Goal: Task Accomplishment & Management: Use online tool/utility

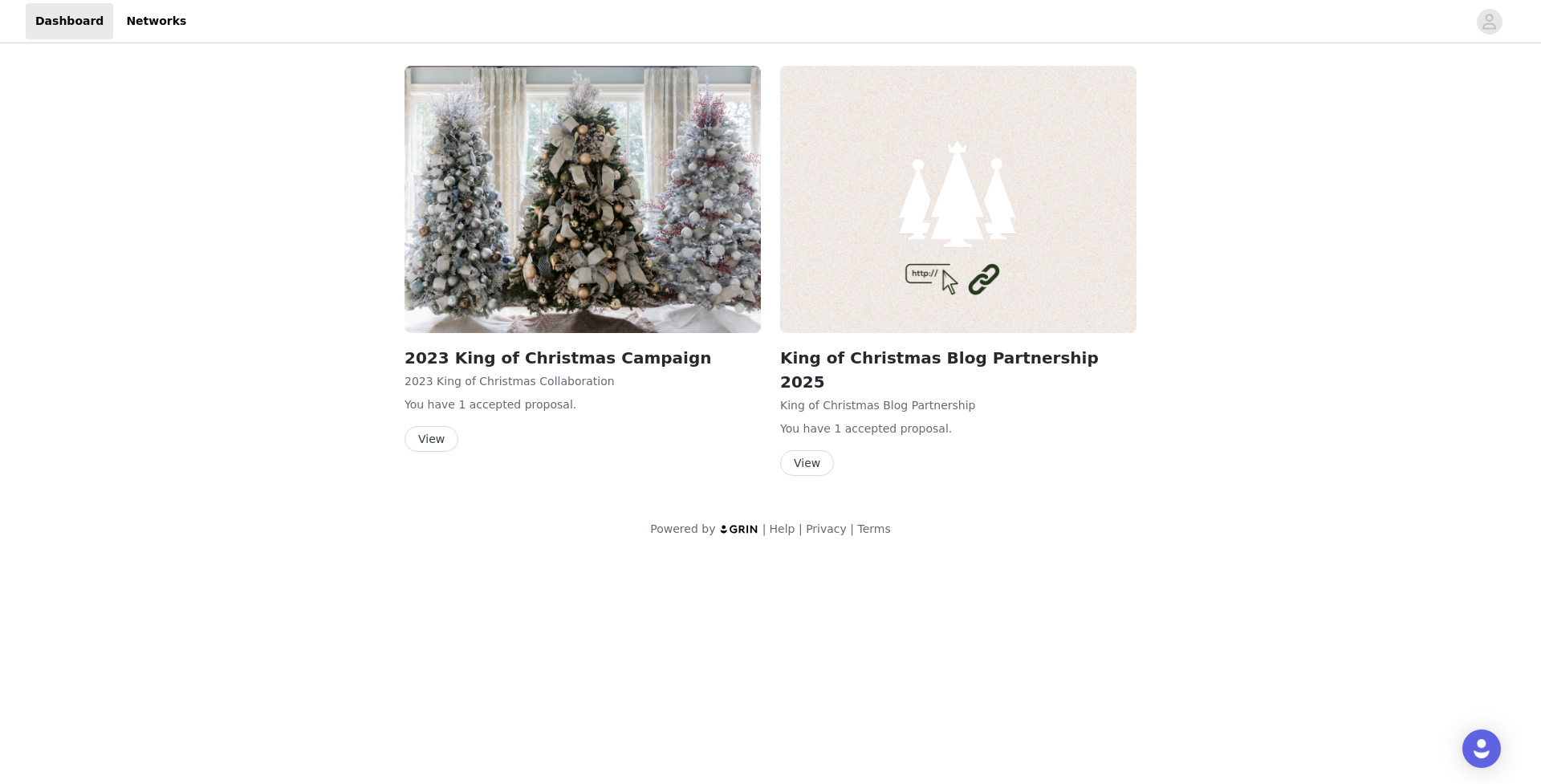
click at [811, 450] on button "View" at bounding box center [807, 463] width 54 height 26
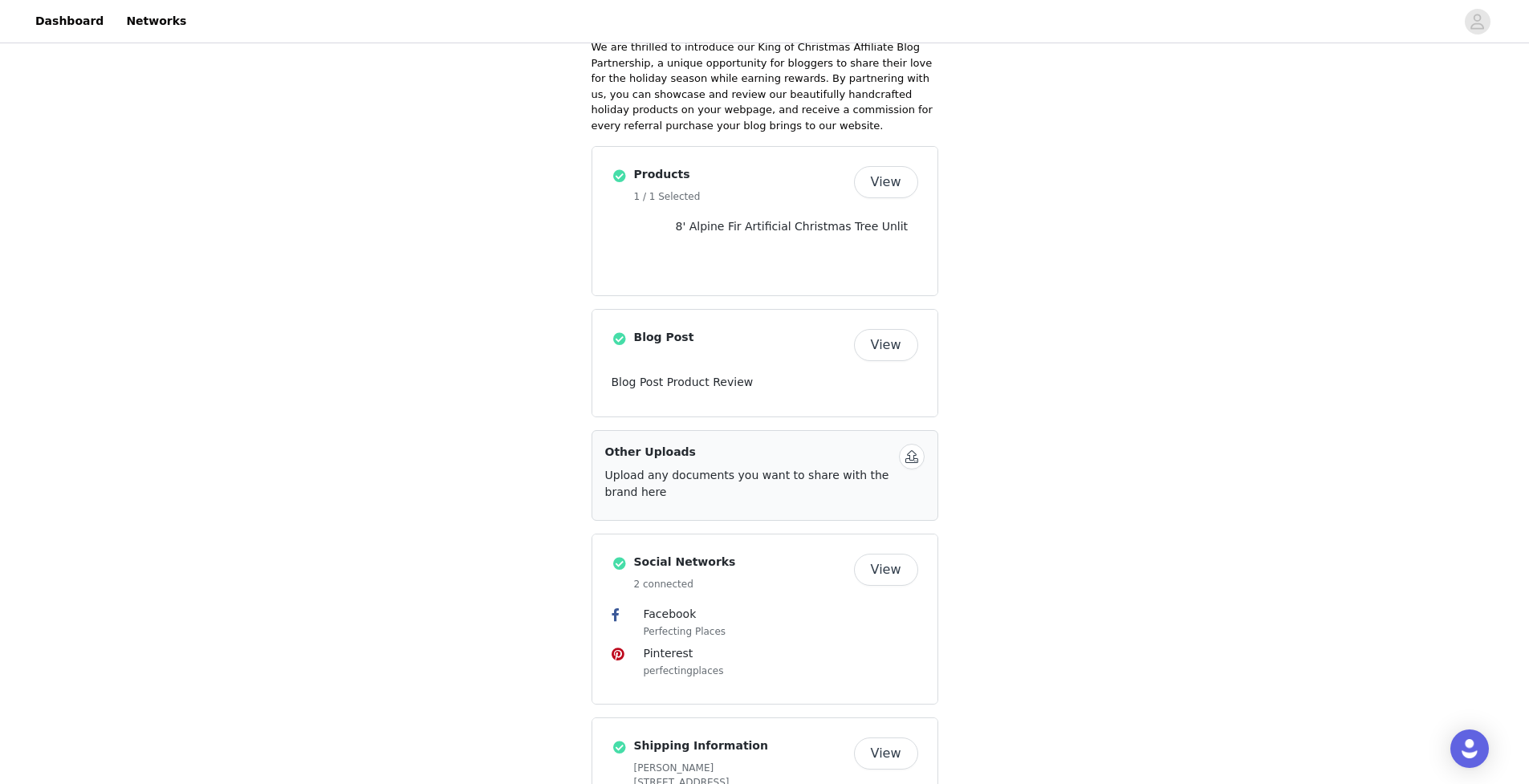
scroll to position [177, 0]
click at [897, 334] on button "View" at bounding box center [886, 344] width 64 height 32
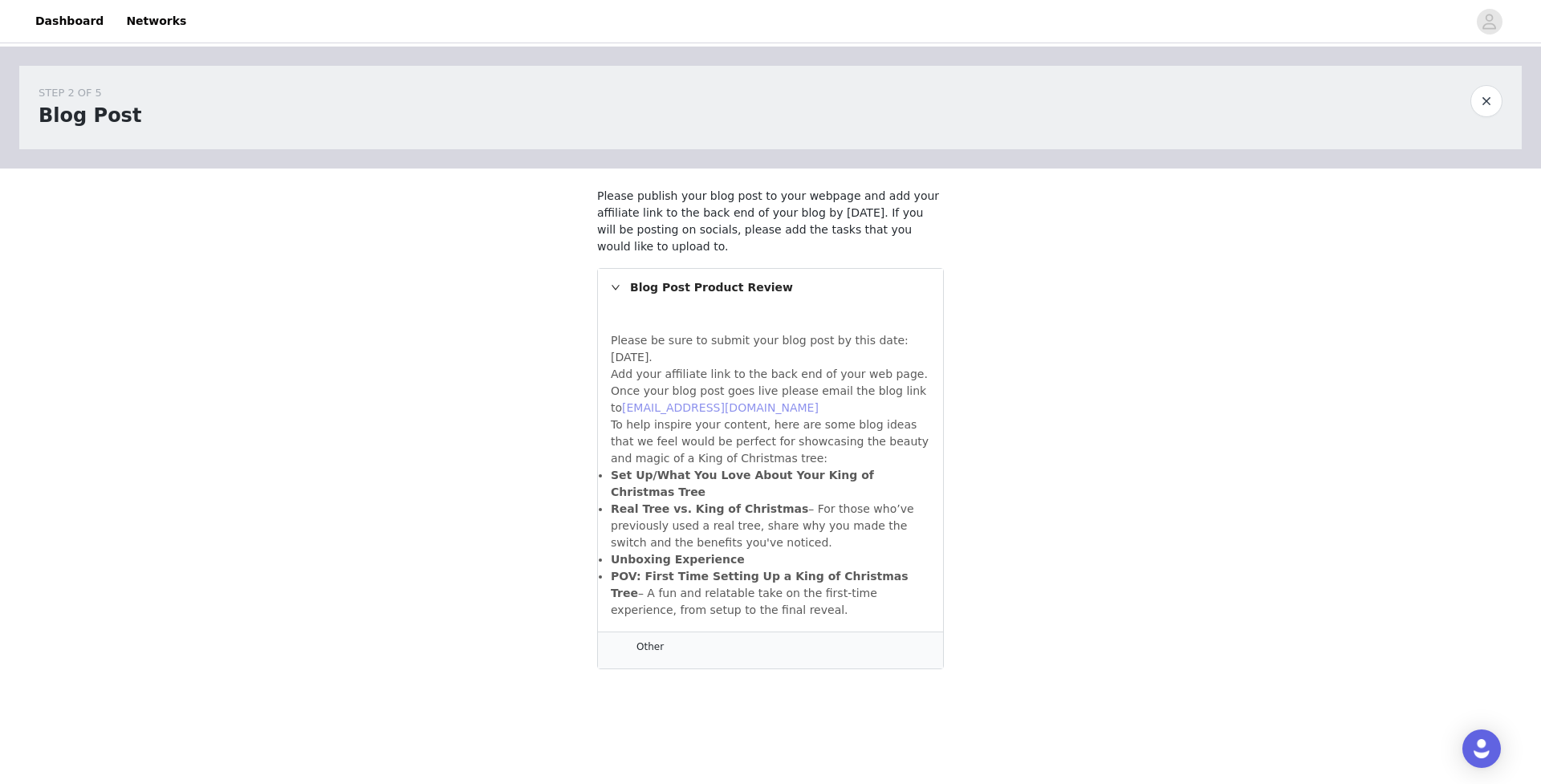
click at [707, 410] on link "[EMAIL_ADDRESS][DOMAIN_NAME]" at bounding box center [720, 408] width 196 height 13
click at [1485, 100] on button "button" at bounding box center [1486, 102] width 32 height 32
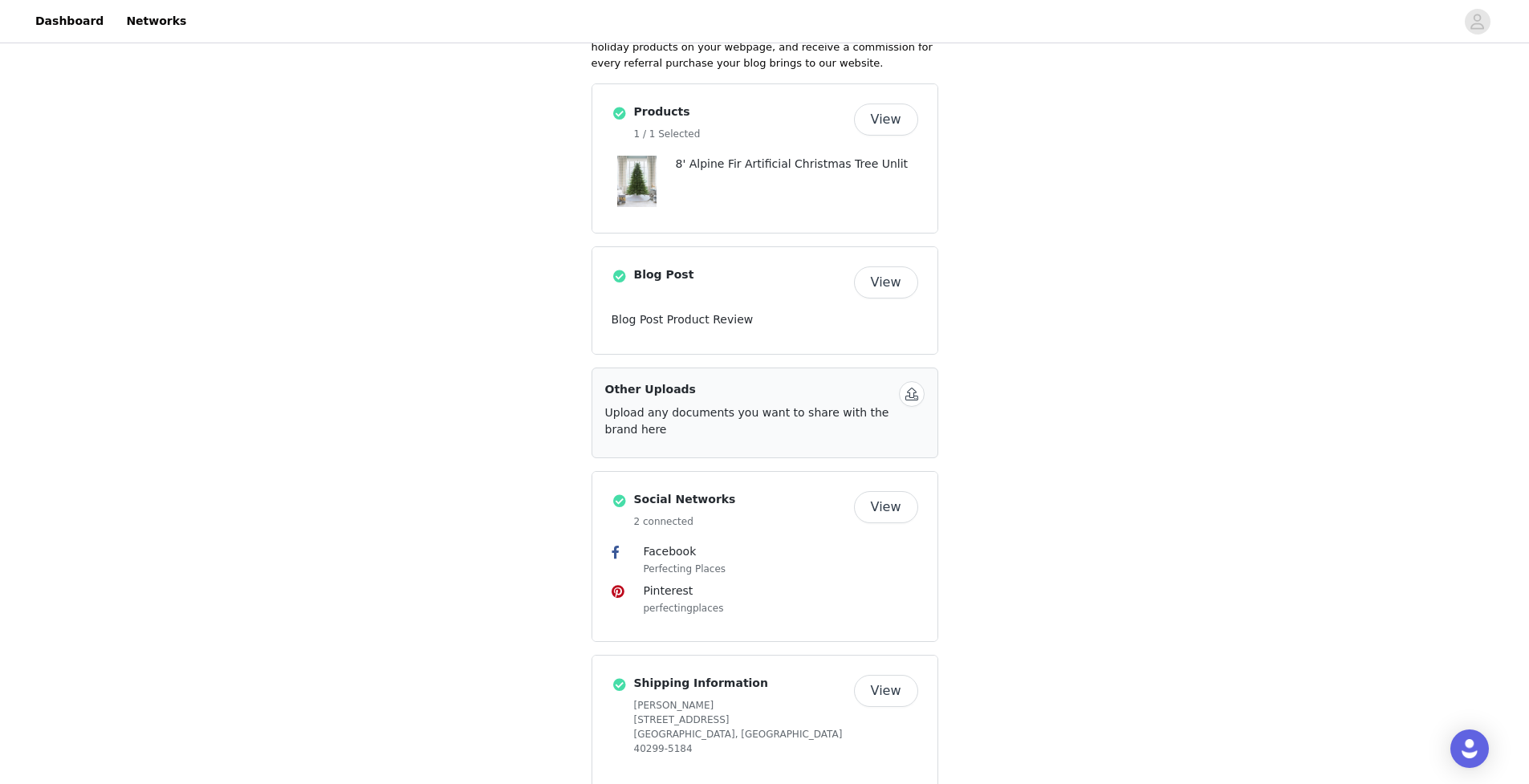
scroll to position [249, 0]
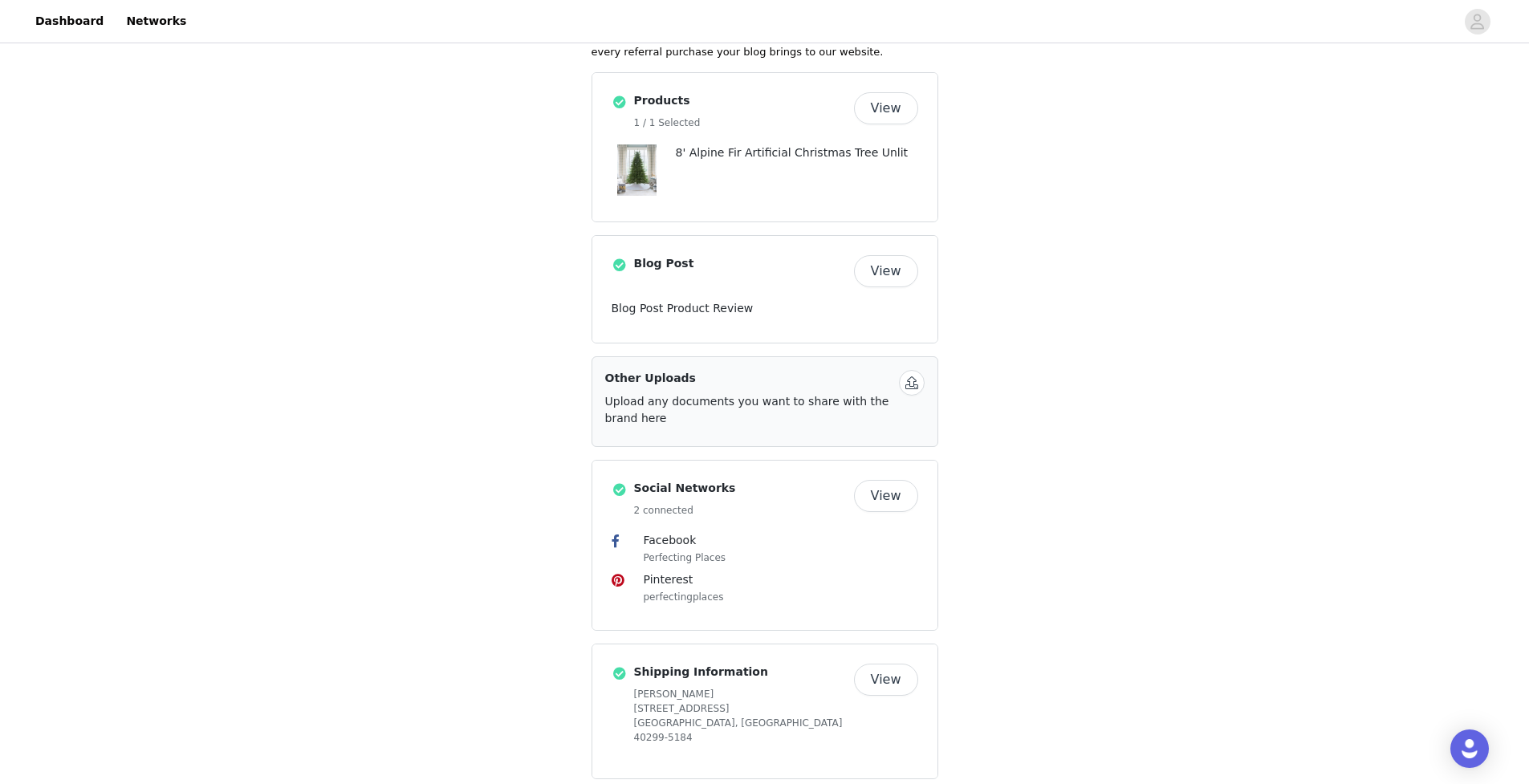
click at [887, 491] on button "View" at bounding box center [886, 496] width 64 height 32
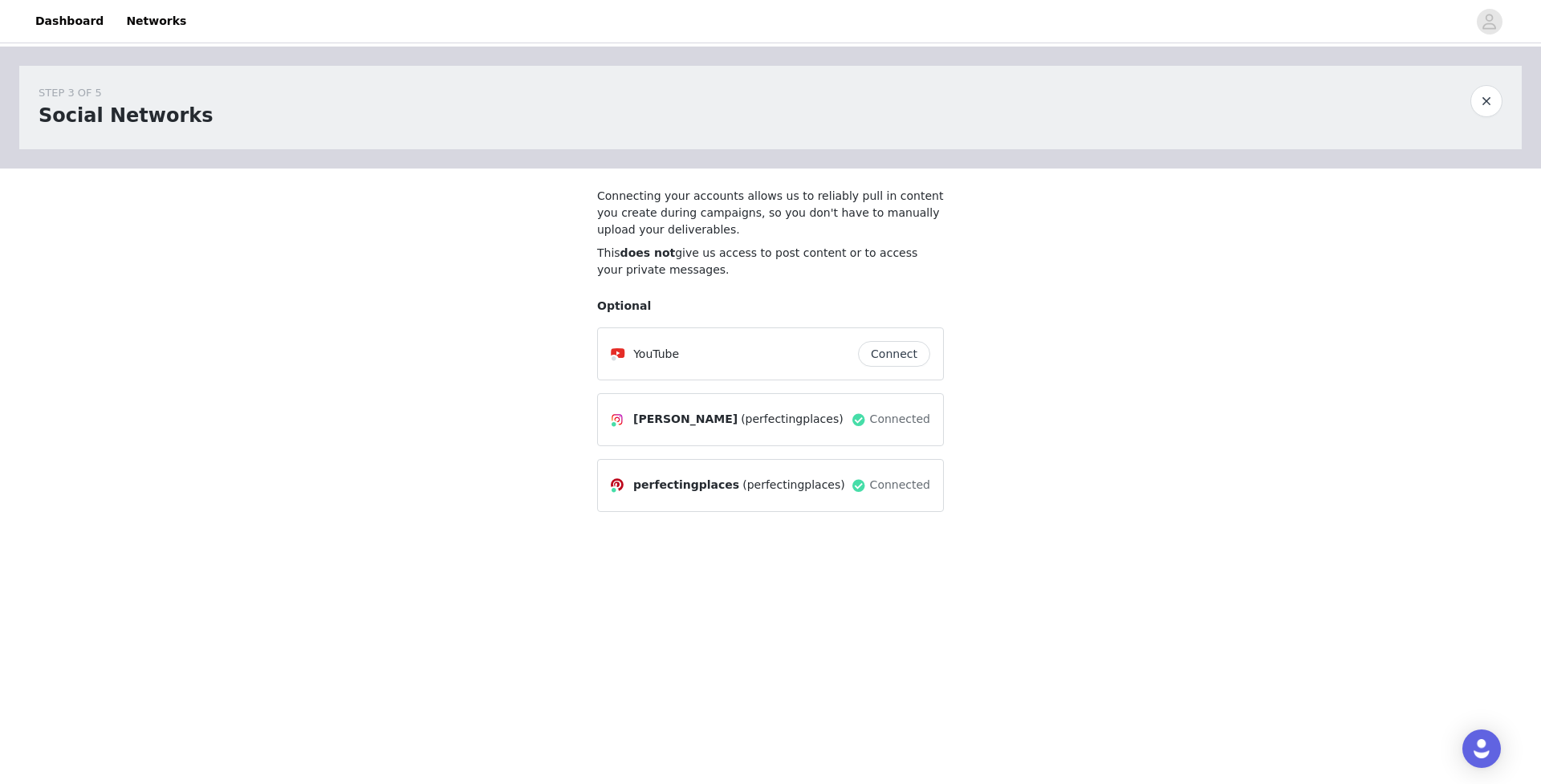
click at [1479, 100] on button "button" at bounding box center [1486, 102] width 32 height 32
